Goal: Information Seeking & Learning: Check status

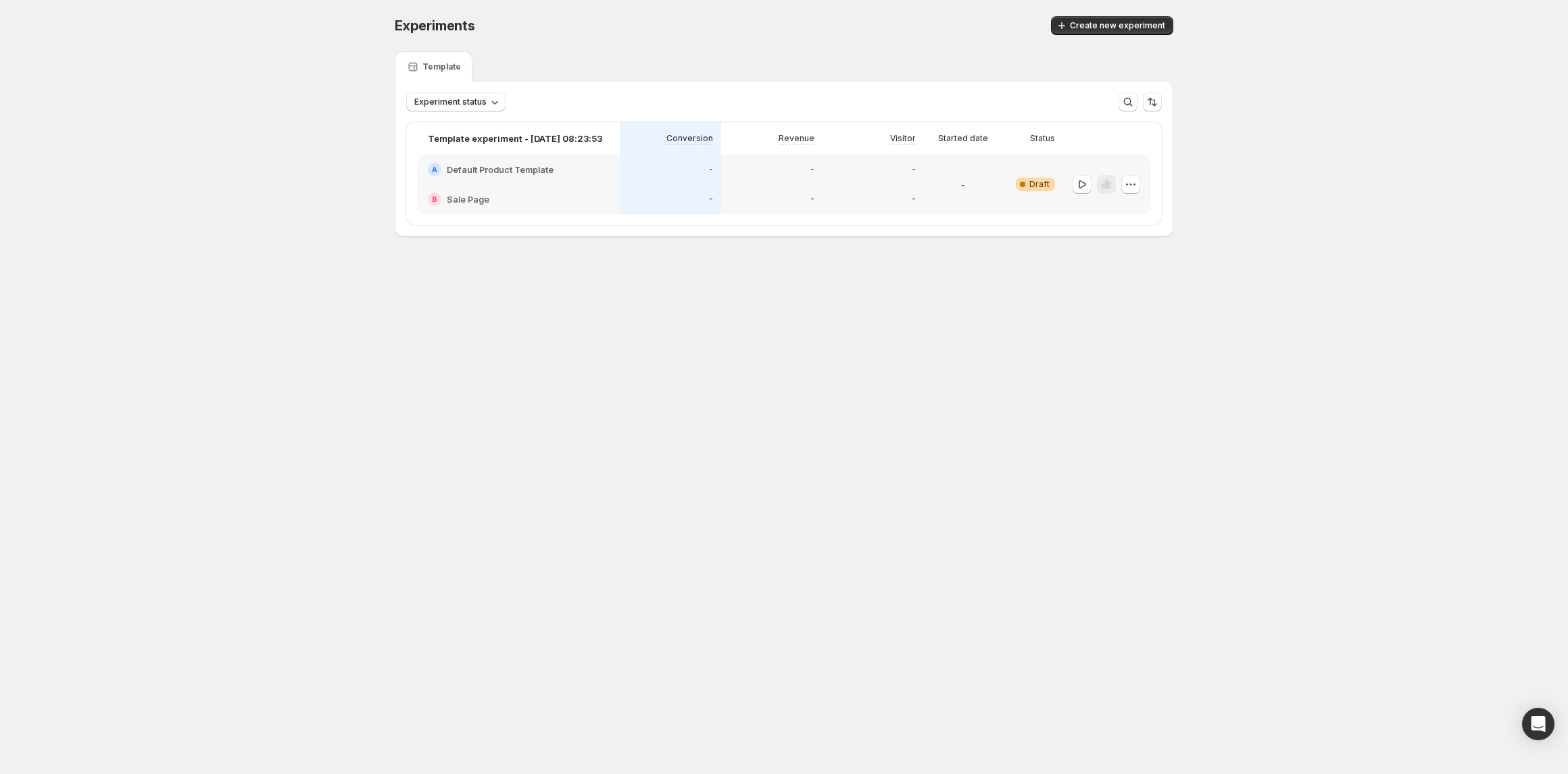
click at [693, 186] on div "-" at bounding box center [670, 199] width 101 height 30
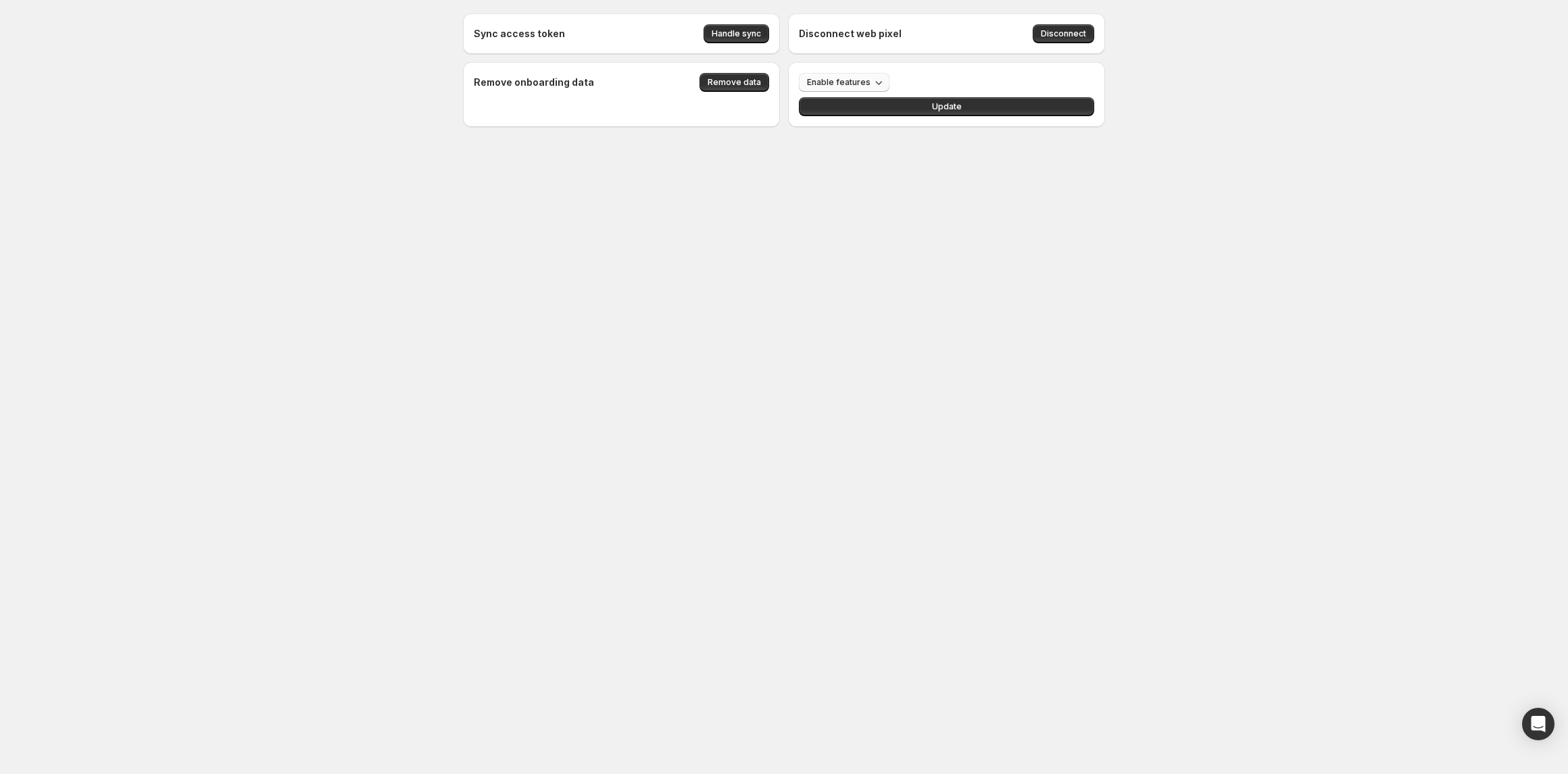
click at [872, 79] on icon "button" at bounding box center [879, 83] width 14 height 14
click at [850, 235] on p "pathAnalysis" at bounding box center [847, 240] width 54 height 14
click at [985, 107] on button "Update" at bounding box center [946, 107] width 295 height 19
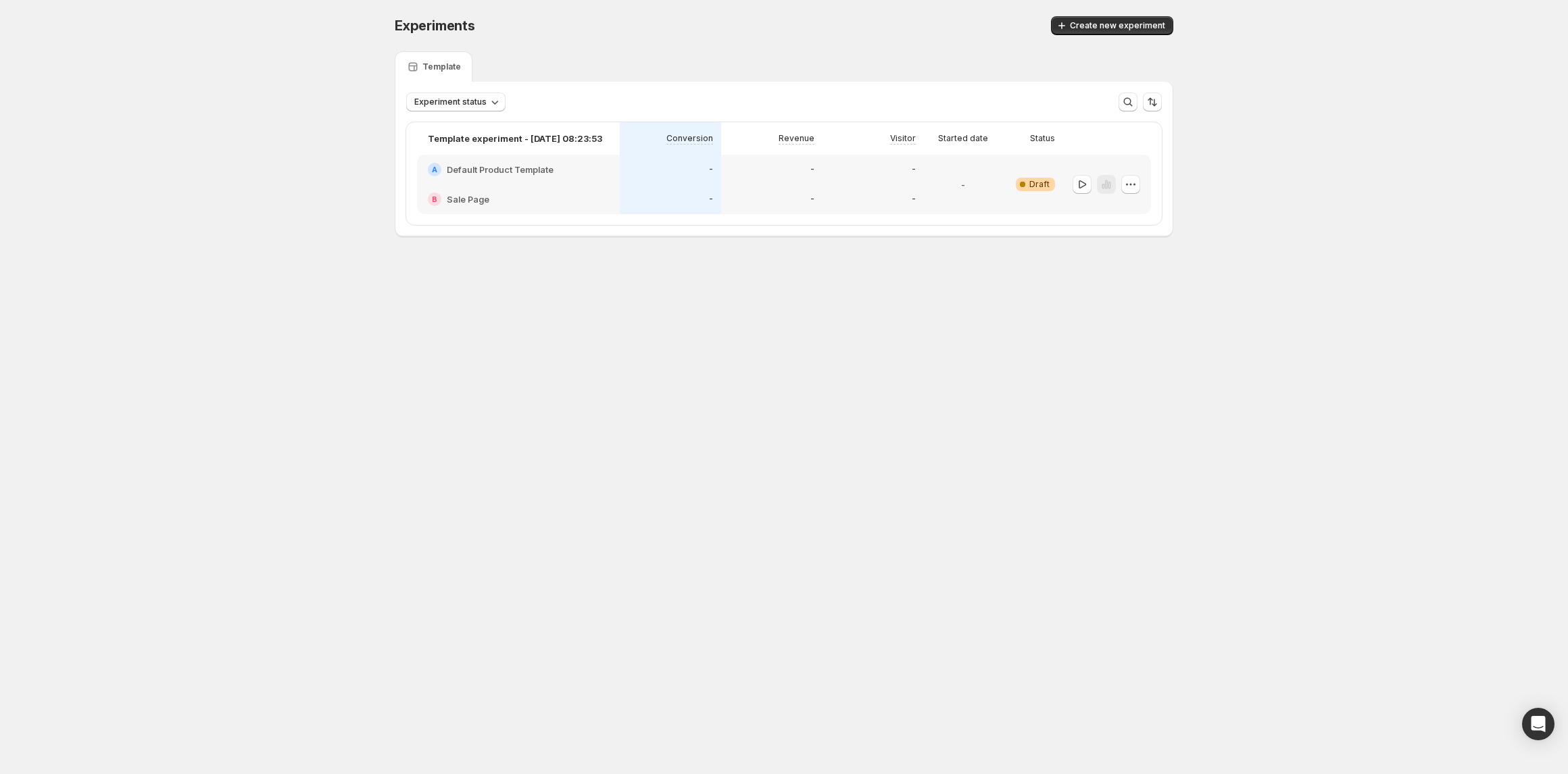
click at [523, 183] on div "A Default Product Template" at bounding box center [518, 170] width 203 height 30
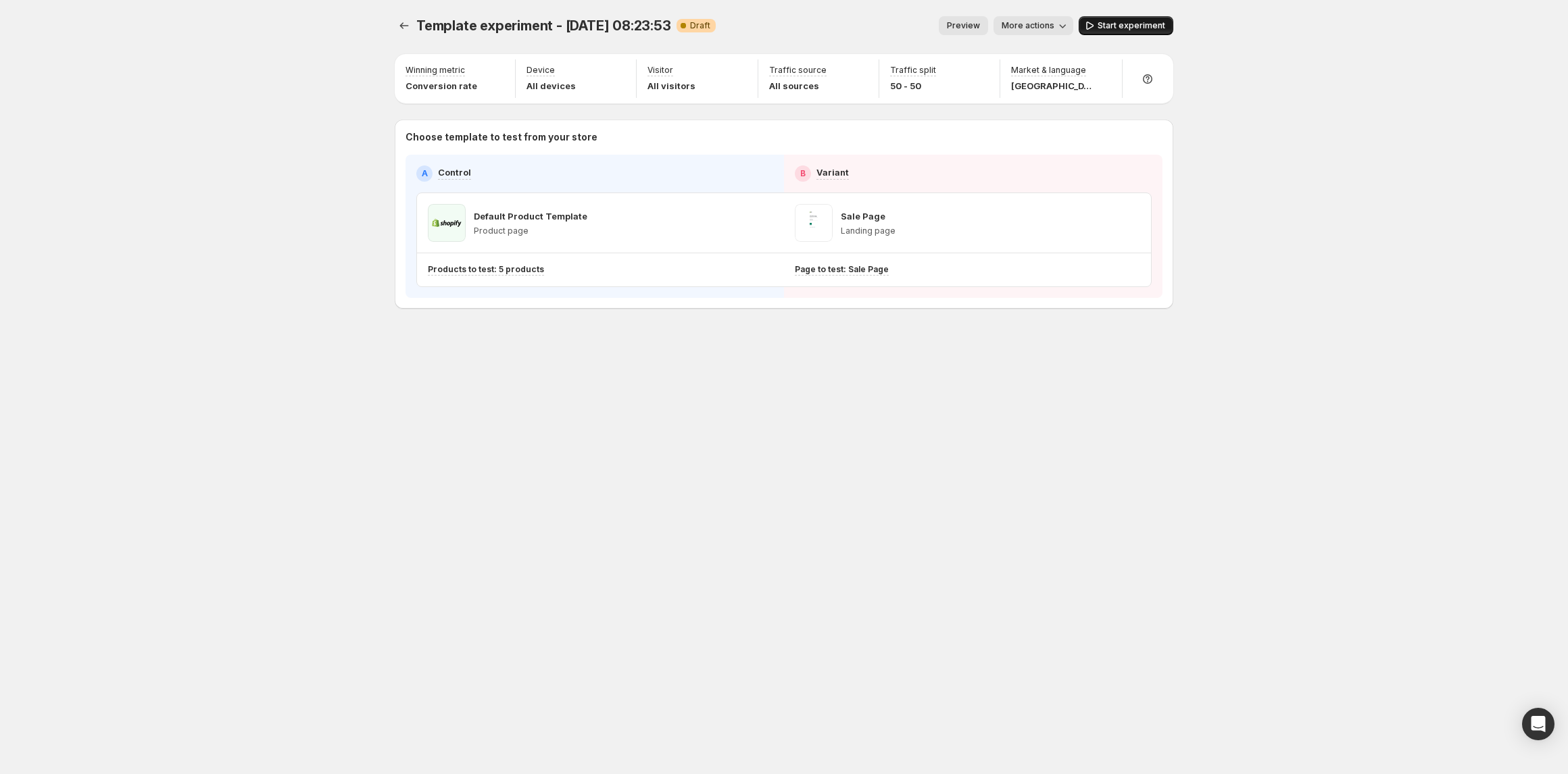
click at [1105, 28] on span "Start experiment" at bounding box center [1131, 25] width 68 height 11
click at [1046, 23] on span "More actions" at bounding box center [1022, 25] width 53 height 11
click at [1051, 50] on span "View analytic" at bounding box center [1047, 54] width 57 height 11
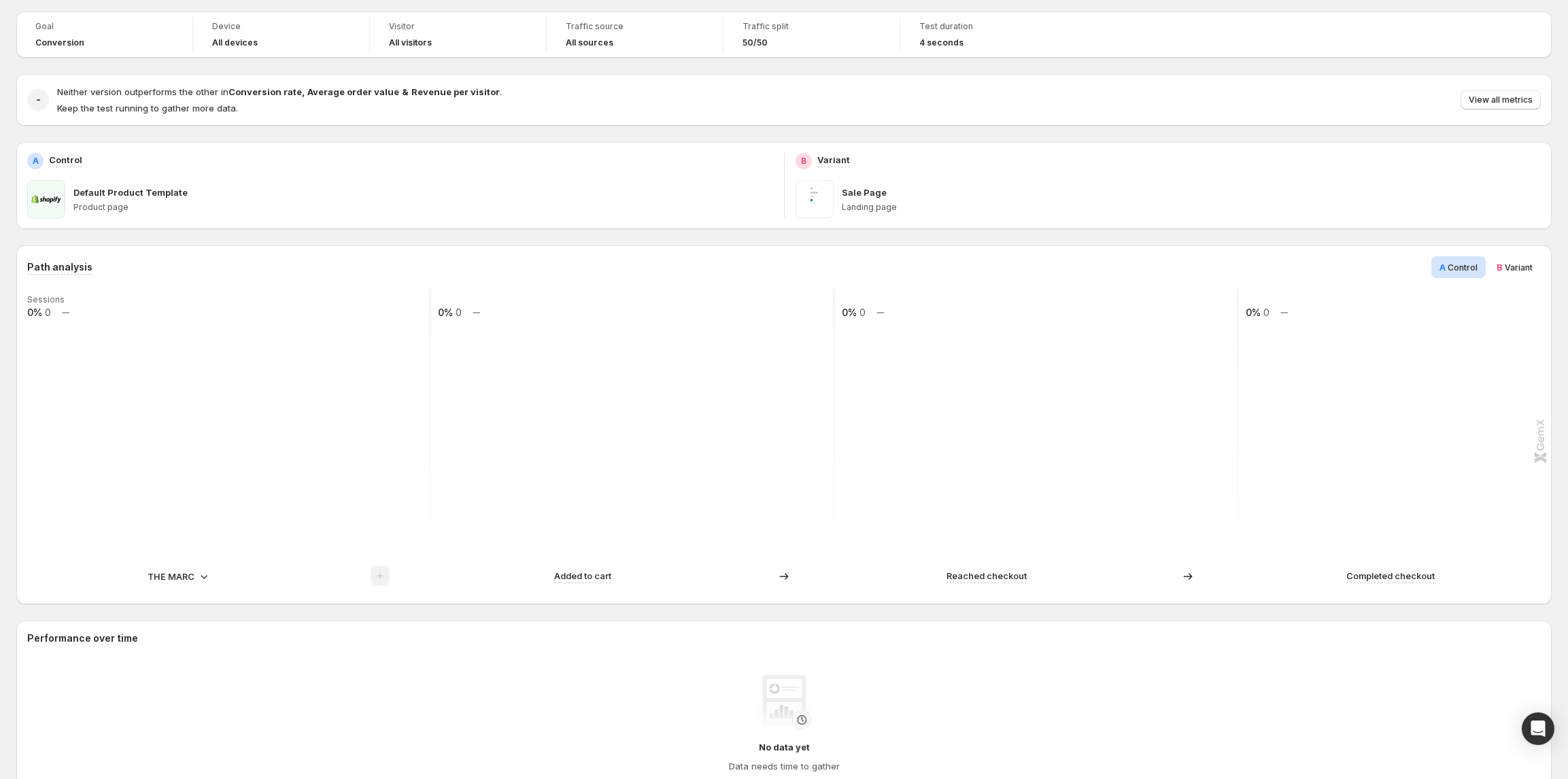
scroll to position [181, 0]
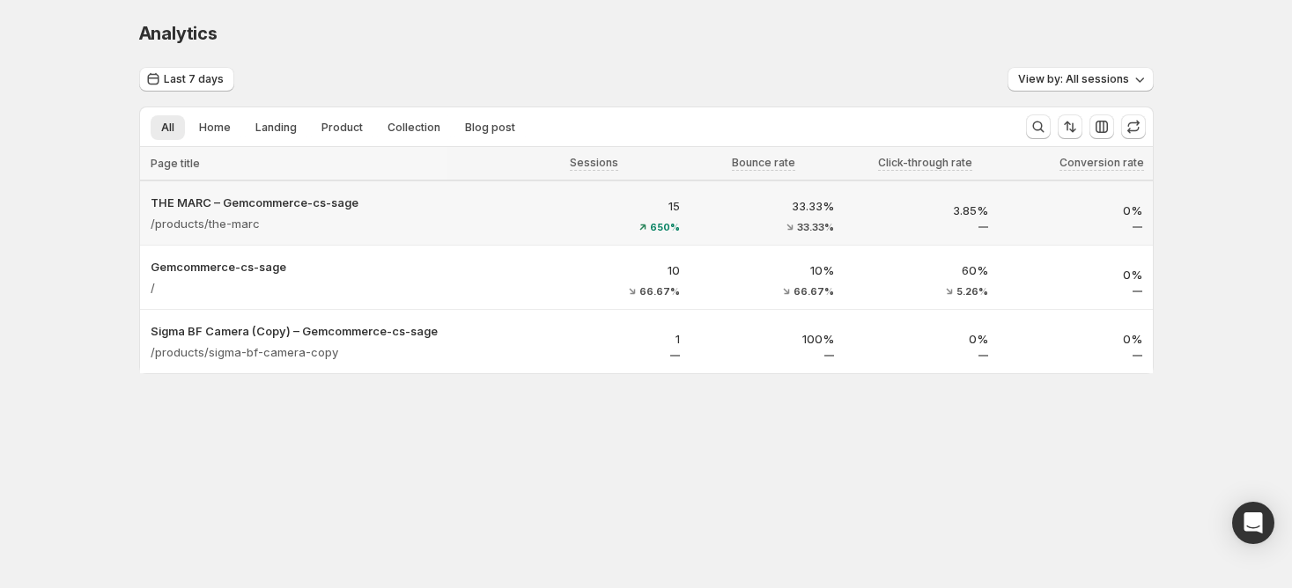
click at [329, 215] on div "/products/the-marc" at bounding box center [338, 223] width 375 height 25
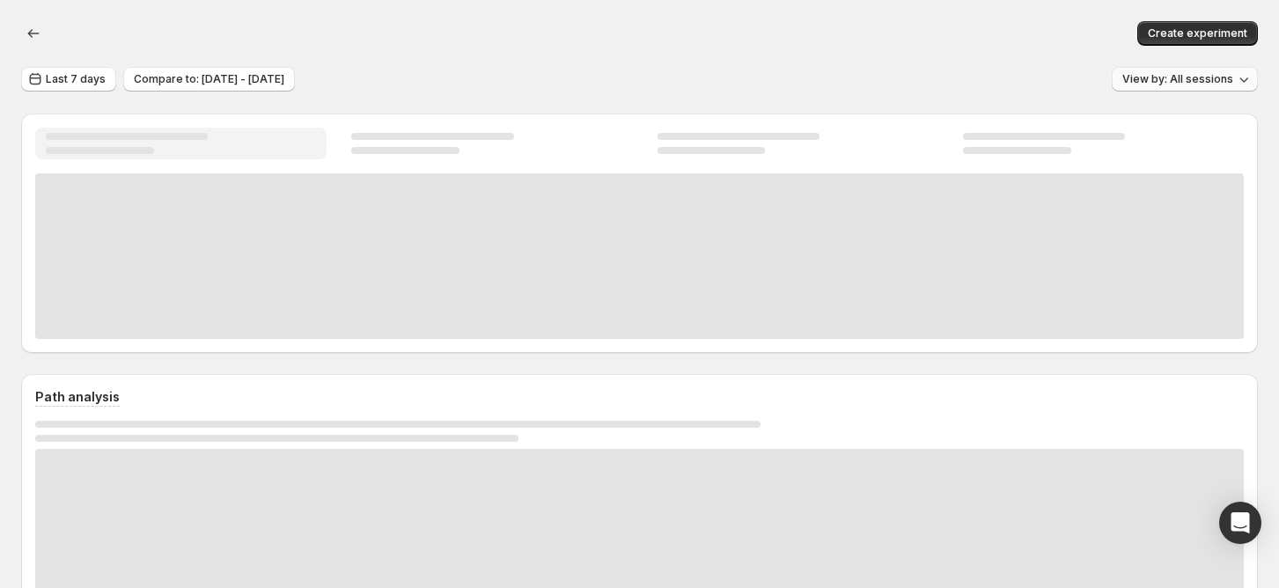
click at [1179, 90] on button "View by: All sessions" at bounding box center [1185, 79] width 146 height 25
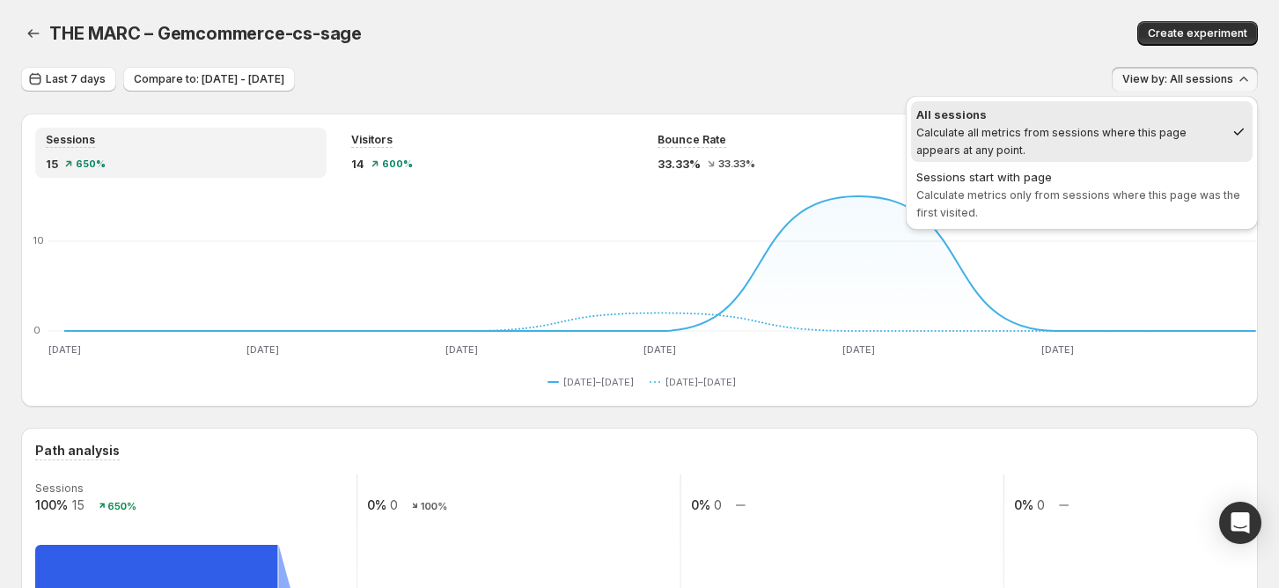
drag, startPoint x: 1062, startPoint y: 159, endPoint x: 909, endPoint y: 124, distance: 156.3
click at [909, 124] on div "All sessions Calculate all metrics from sessions where this page appears at any…" at bounding box center [1082, 163] width 352 height 134
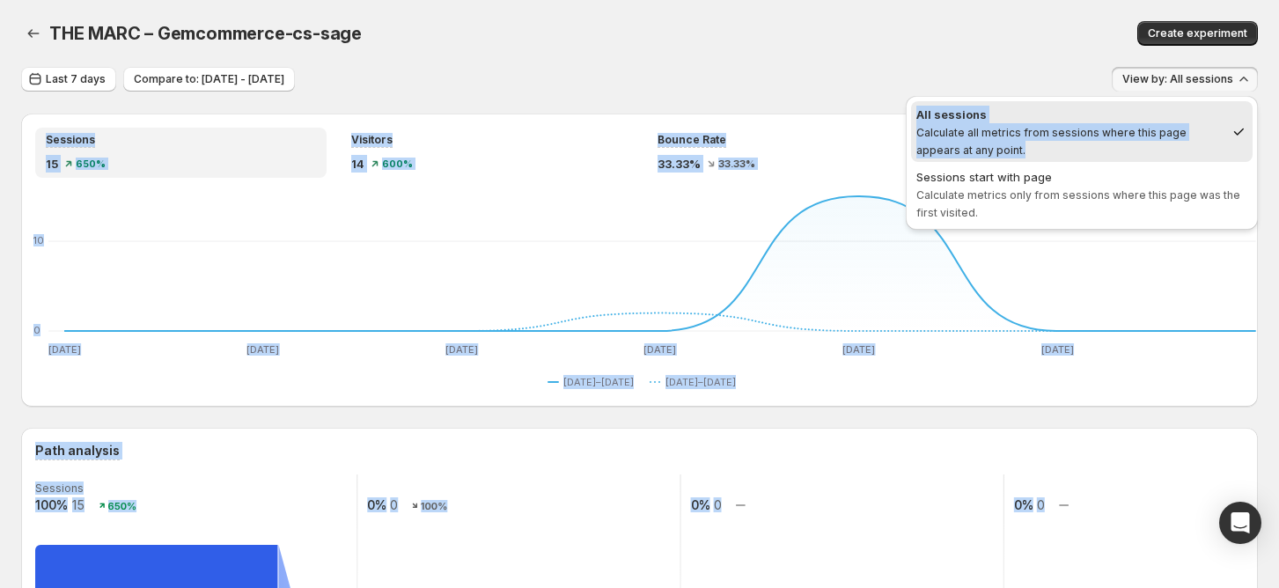
drag, startPoint x: 887, startPoint y: 101, endPoint x: 1021, endPoint y: 151, distance: 143.8
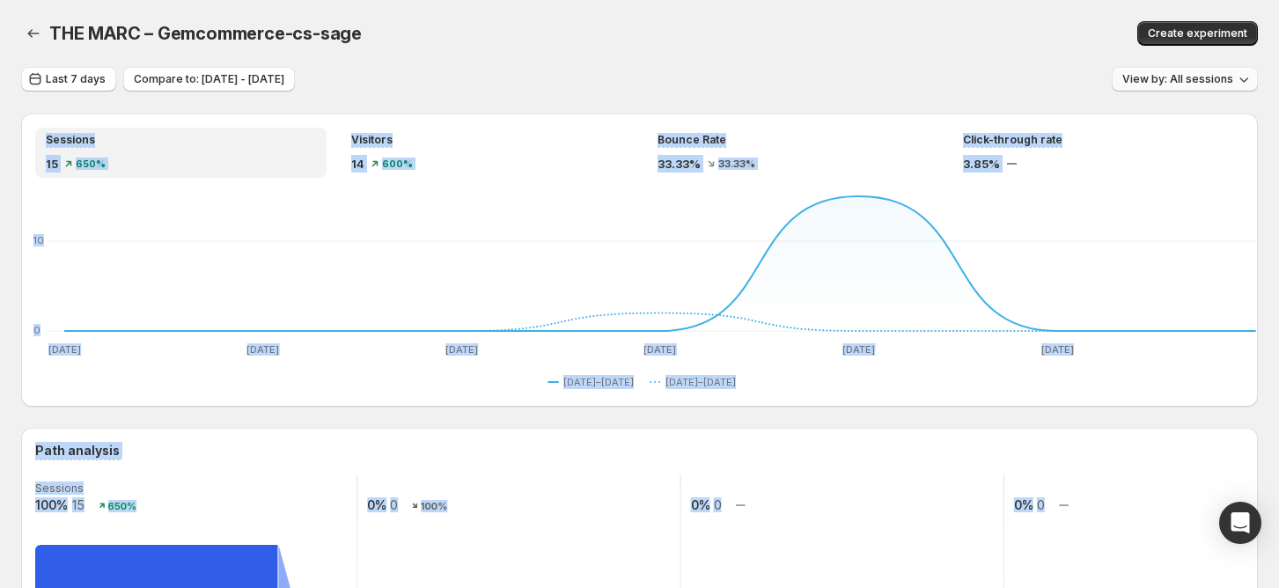
click at [1197, 73] on span "View by: All sessions" at bounding box center [1178, 79] width 111 height 14
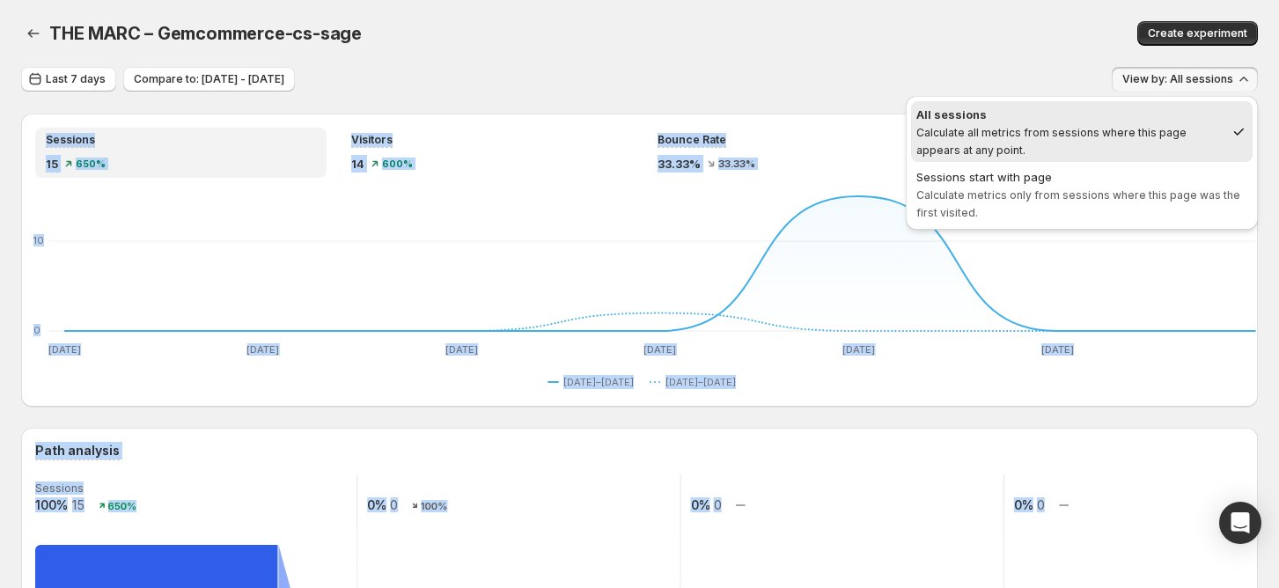
drag, startPoint x: 911, startPoint y: 109, endPoint x: 846, endPoint y: 7, distance: 121.1
click at [965, 151] on button "All sessions Calculate all metrics from sessions where this page appears at any…" at bounding box center [1082, 131] width 342 height 61
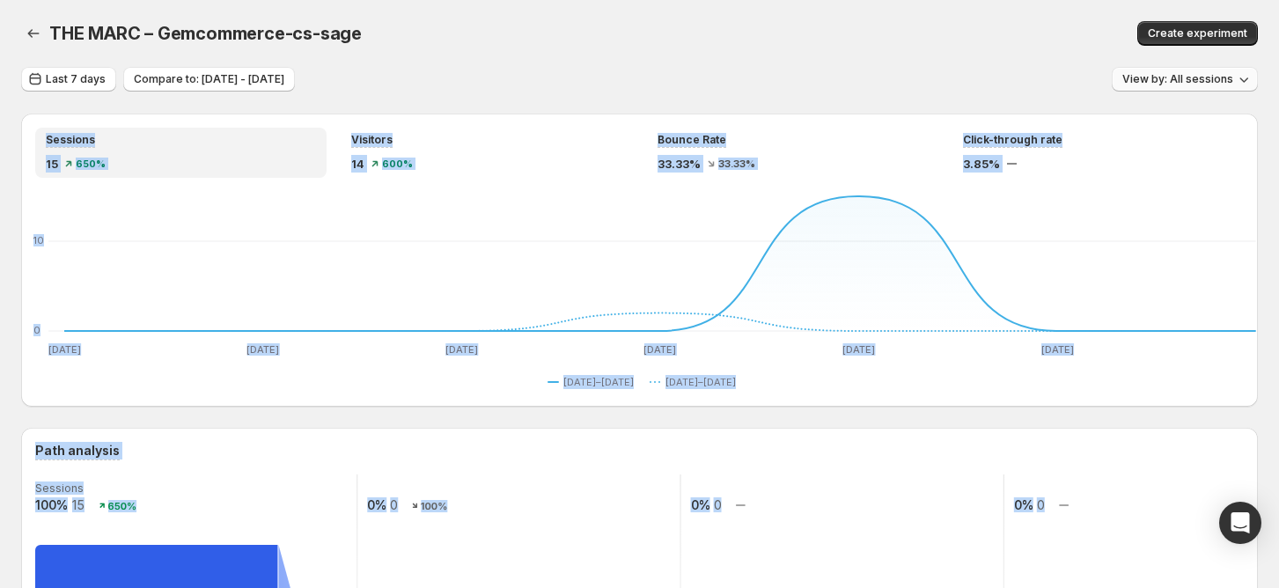
click at [1211, 81] on span "View by: All sessions" at bounding box center [1178, 79] width 111 height 14
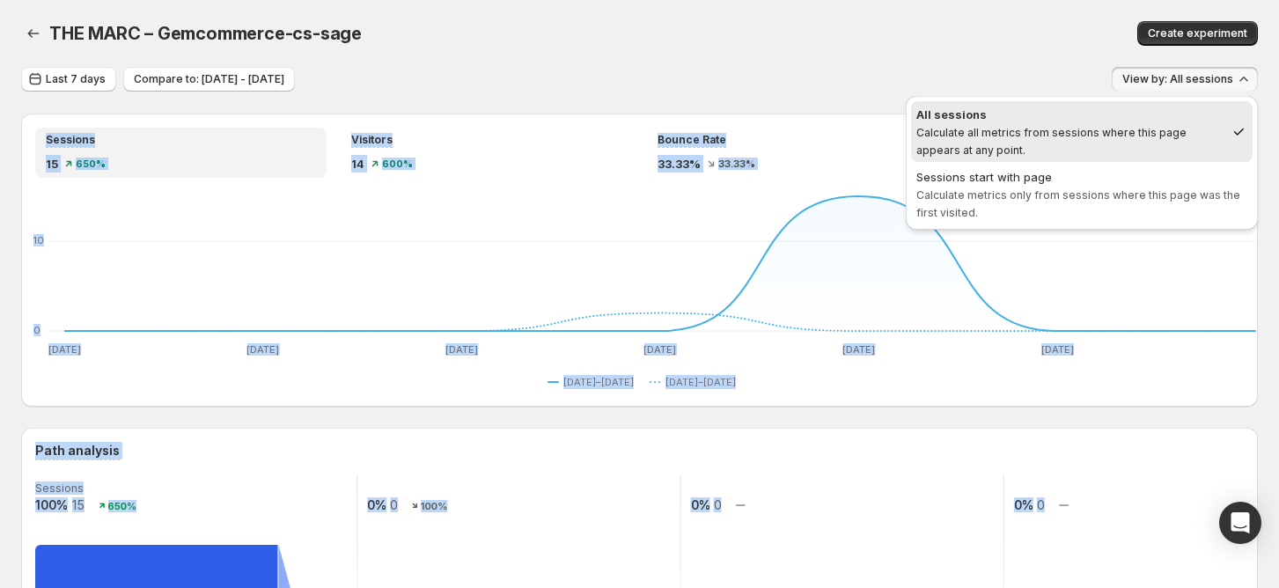
drag, startPoint x: 1028, startPoint y: 145, endPoint x: 887, endPoint y: 74, distance: 158.7
click at [926, 125] on span "All sessions Calculate all metrics from sessions where this page appears at any…" at bounding box center [1071, 132] width 308 height 53
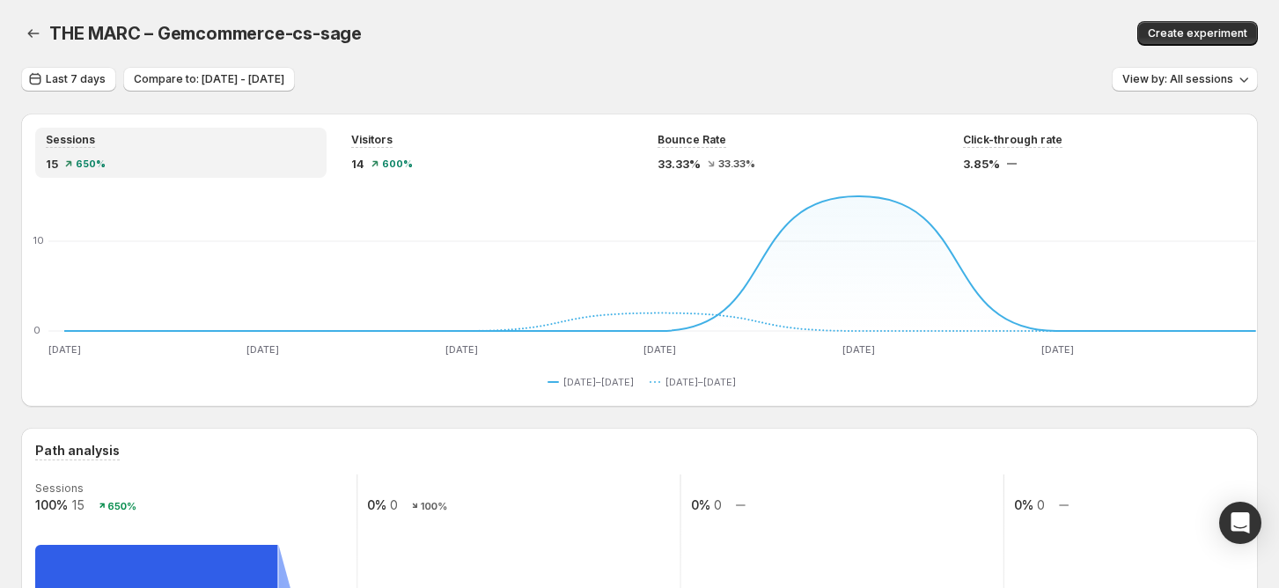
click at [866, 53] on div "THE MARC – Gemcommerce-cs-sage. This page is ready THE MARC – Gemcommerce-cs-sa…" at bounding box center [639, 33] width 1237 height 67
click at [1252, 84] on icon "button" at bounding box center [1244, 79] width 18 height 18
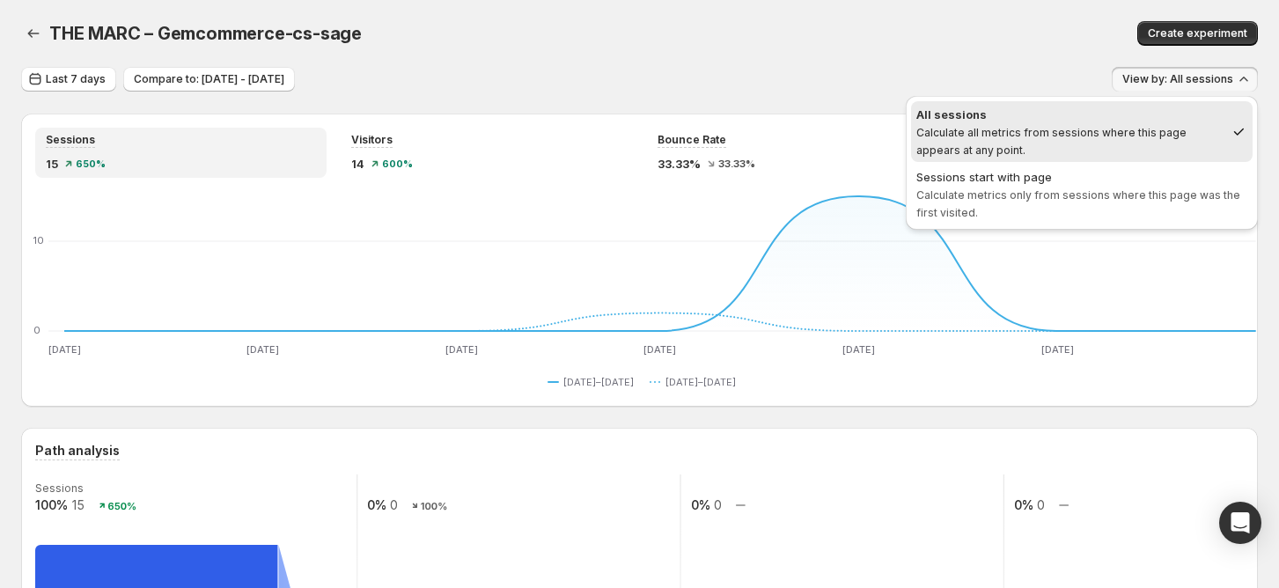
drag, startPoint x: 917, startPoint y: 109, endPoint x: 944, endPoint y: 129, distance: 32.8
click at [978, 144] on span "All sessions Calculate all metrics from sessions where this page appears at any…" at bounding box center [1071, 131] width 308 height 51
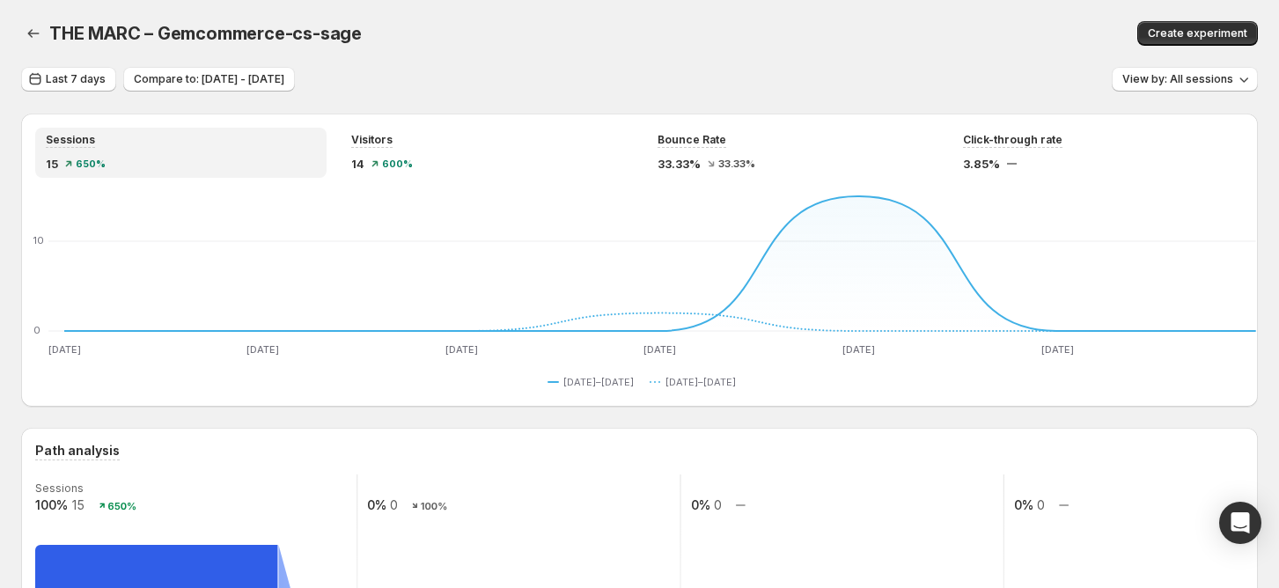
drag, startPoint x: 1141, startPoint y: 73, endPoint x: 1116, endPoint y: 78, distance: 26.1
click at [1142, 73] on span "View by: All sessions" at bounding box center [1178, 79] width 111 height 14
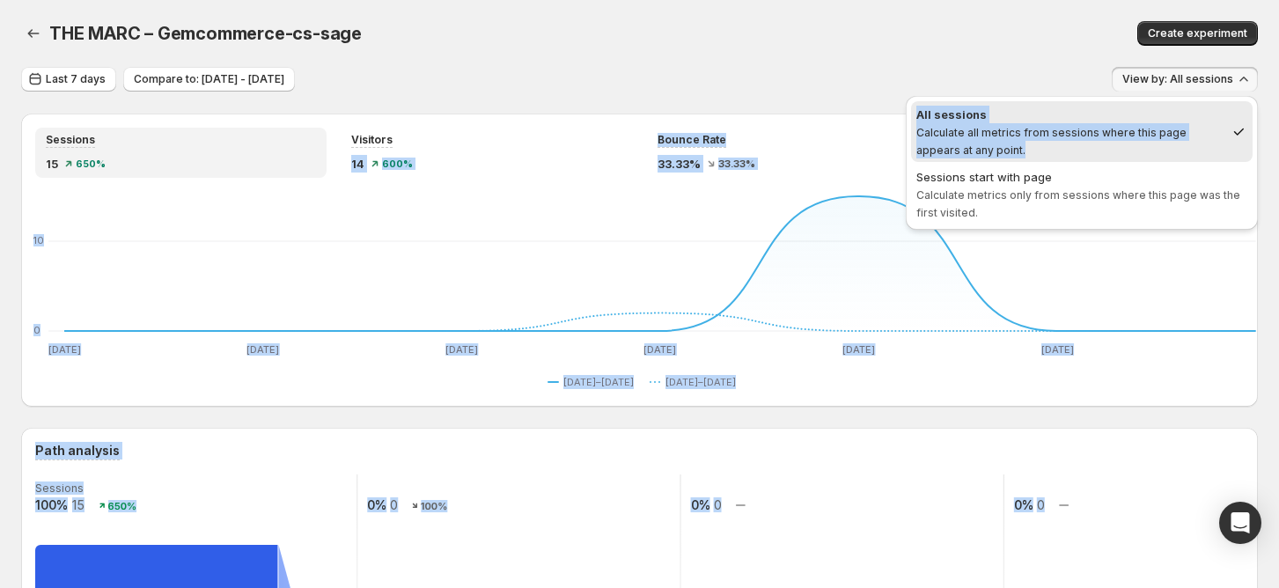
drag, startPoint x: 637, startPoint y: 137, endPoint x: 1028, endPoint y: 149, distance: 392.0
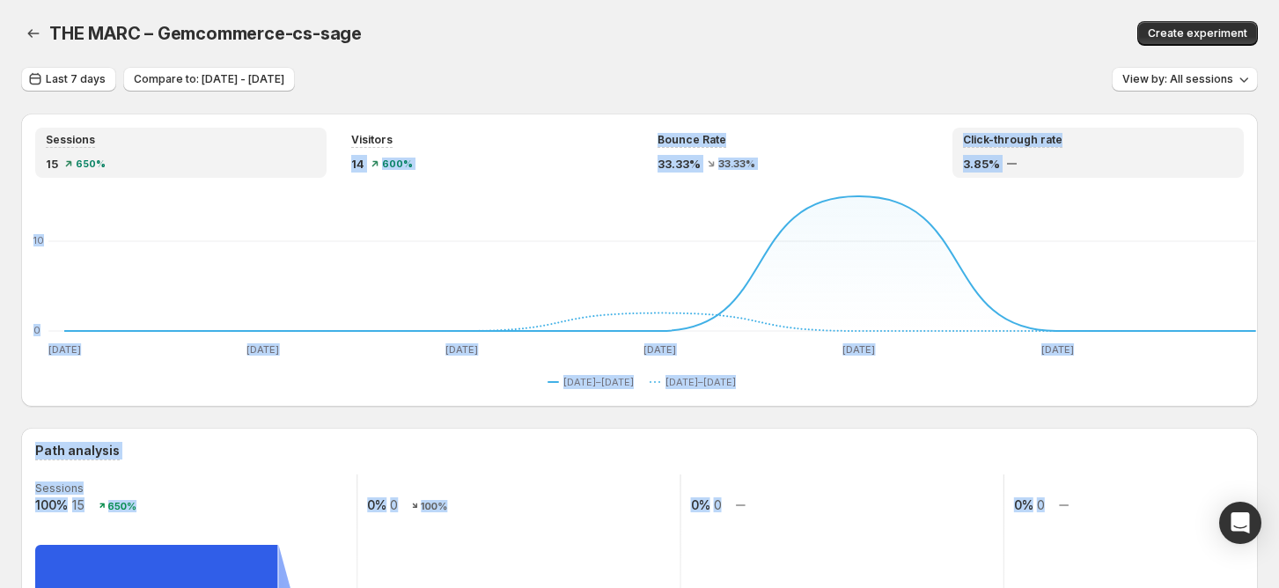
copy div "02 397% Loremi Dolo 38.97% 11.69% Sitam-consect adip 5.72% Eli 65 Sed 86 Doe 23…"
click at [1223, 79] on span "View by: All sessions" at bounding box center [1178, 79] width 111 height 14
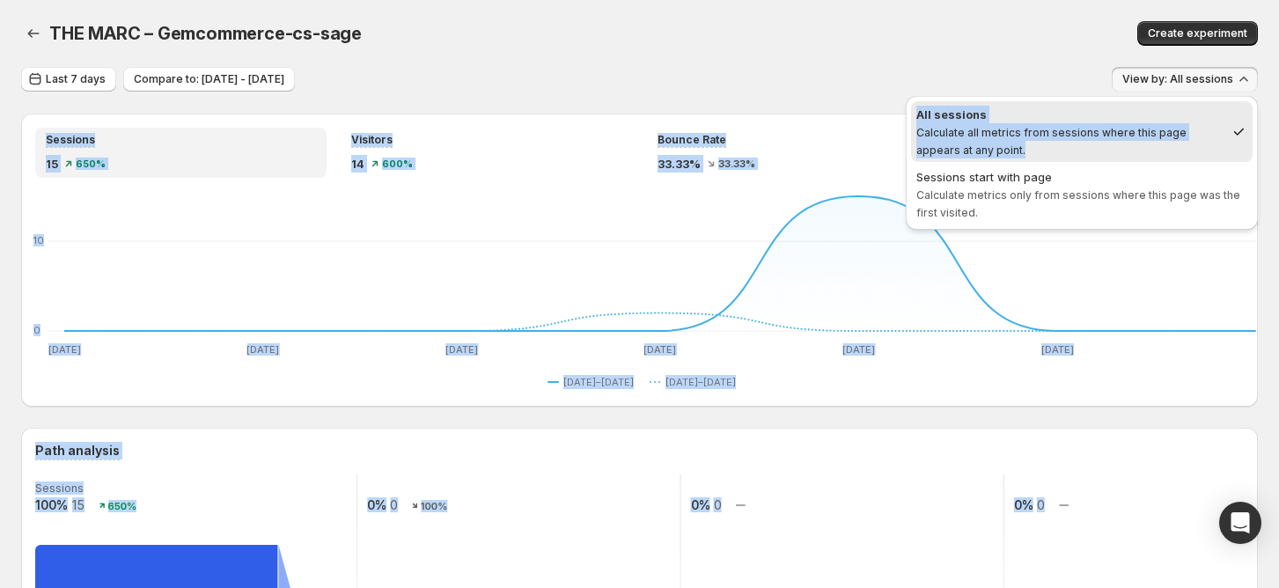
copy div "Loremips 52 427% Dolorsit 25 538% Ametco Adip 78.47% 83.80% Elits-doeiusm temp …"
drag, startPoint x: 872, startPoint y: 89, endPoint x: 1030, endPoint y: 156, distance: 172.0
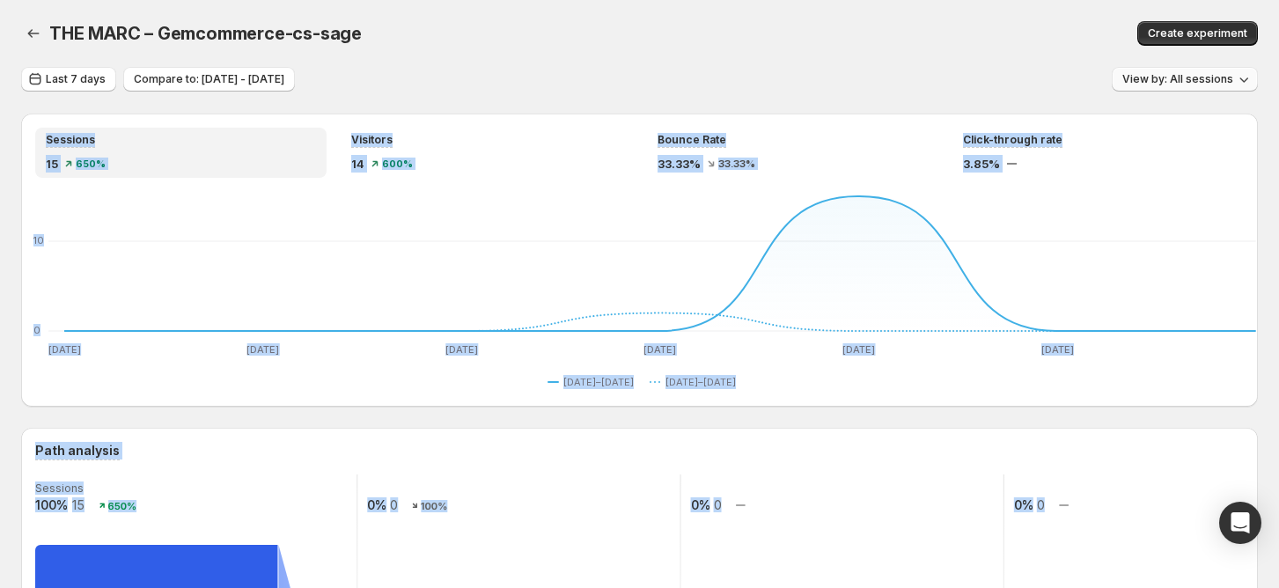
click at [1179, 84] on span "View by: All sessions" at bounding box center [1178, 79] width 111 height 14
